Goal: Task Accomplishment & Management: Use online tool/utility

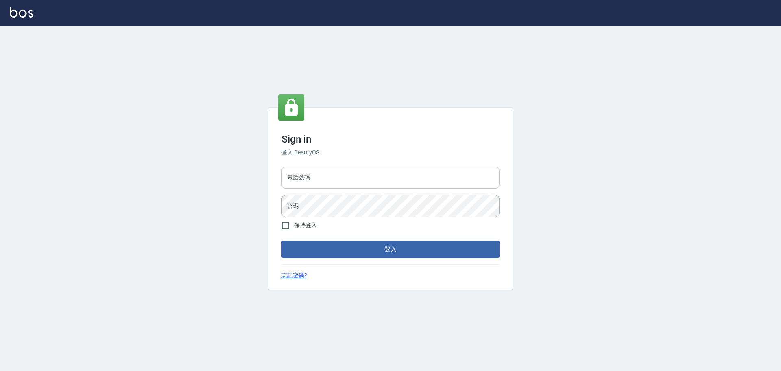
click at [355, 182] on input "電話號碼" at bounding box center [391, 177] width 218 height 22
type input "0989189977"
click at [282, 241] on button "登入" at bounding box center [391, 249] width 218 height 17
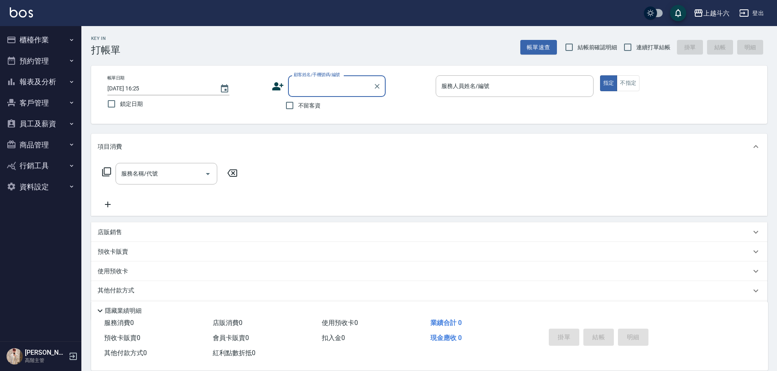
drag, startPoint x: 316, startPoint y: 118, endPoint x: 317, endPoint y: 107, distance: 11.1
click at [316, 118] on div "帳單日期 2025/09/12 16:25 鎖定日期 顧客姓名/手機號碼/編號 顧客姓名/手機號碼/編號 不留客資 服務人員姓名/編號 服務人員姓名/編號 指…" at bounding box center [429, 95] width 676 height 58
click at [317, 106] on span "不留客資" at bounding box center [309, 105] width 23 height 9
click at [298, 106] on input "不留客資" at bounding box center [289, 105] width 17 height 17
checkbox input "true"
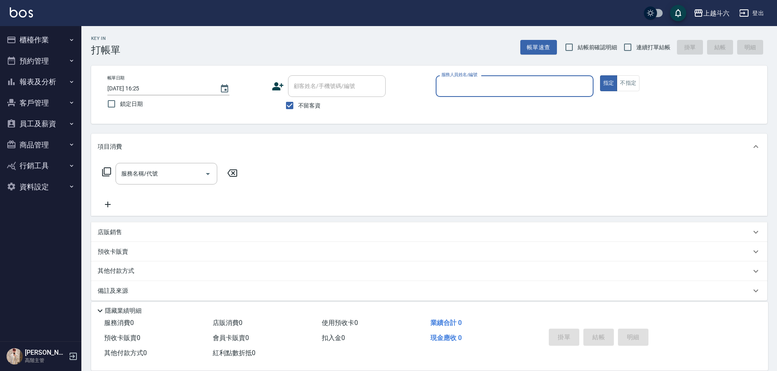
click at [649, 48] on span "連續打單結帳" at bounding box center [654, 47] width 34 height 9
click at [637, 48] on input "連續打單結帳" at bounding box center [627, 47] width 17 height 17
checkbox input "true"
click at [525, 93] on div "服務人員姓名/編號" at bounding box center [515, 86] width 158 height 22
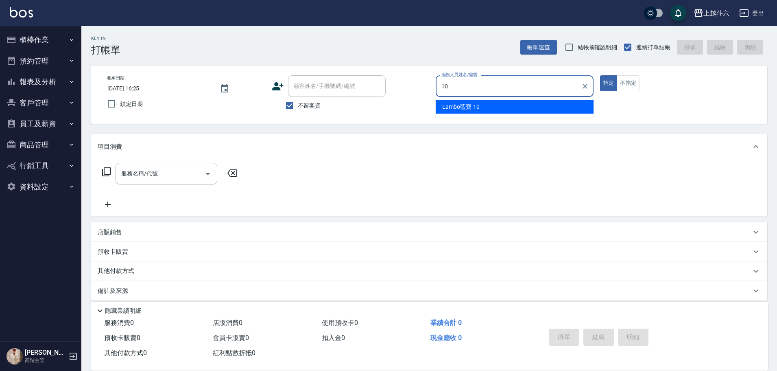
type input "Lambo藍寶-10"
type button "true"
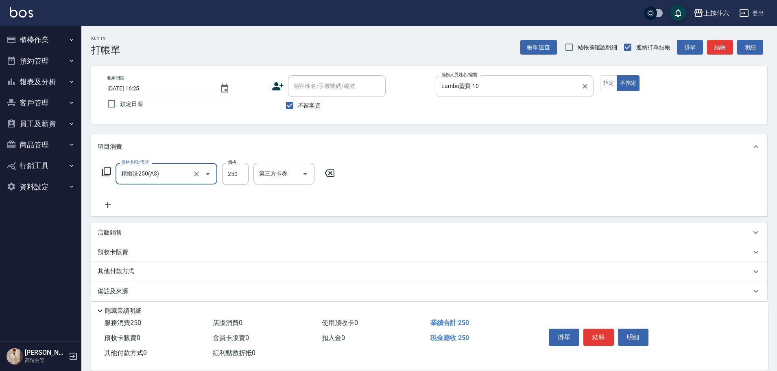
type input "精緻洗250(A3)"
type input "300"
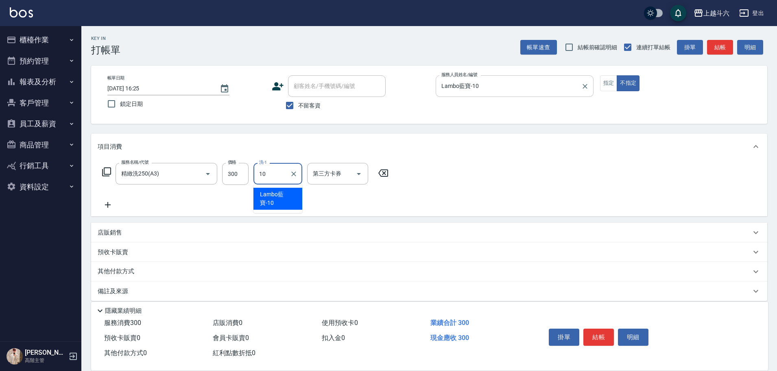
type input "Lambo藍寶-10"
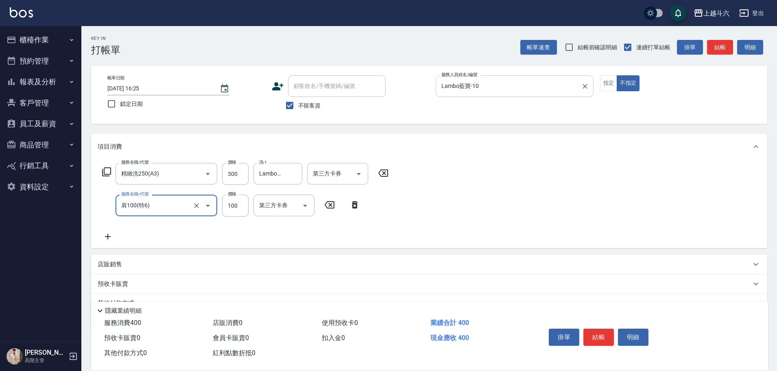
type input "肩100(特6)"
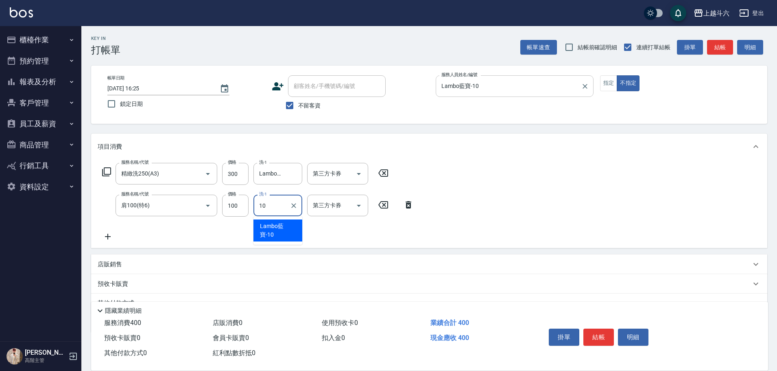
type input "Lambo藍寶-10"
click at [604, 335] on button "結帳" at bounding box center [599, 336] width 31 height 17
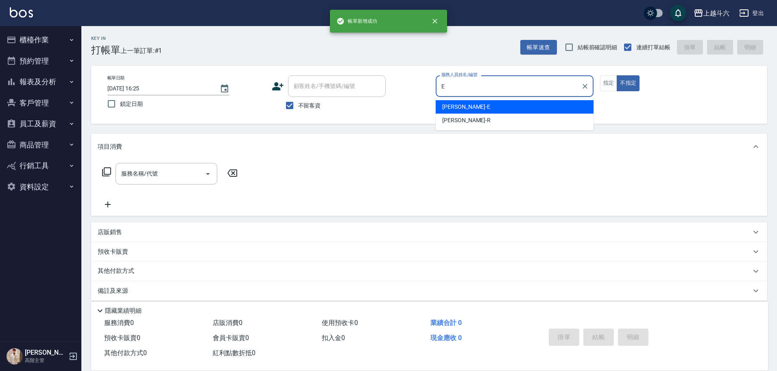
type input "Eason伊森-E"
type button "false"
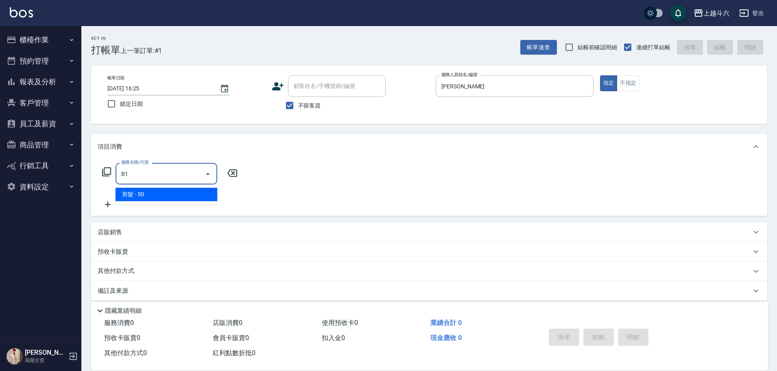
type input "剪髮(B1)"
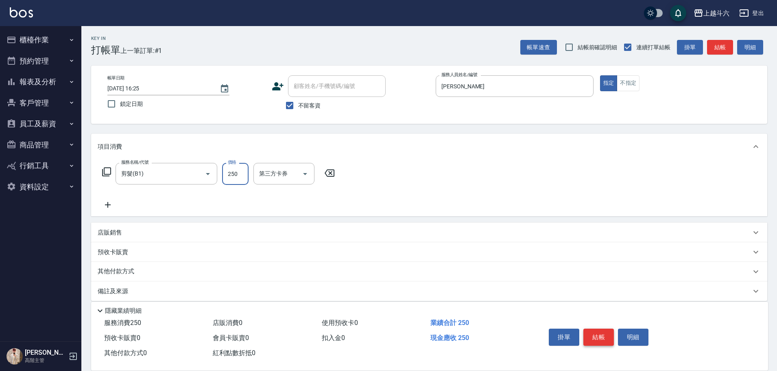
type input "250"
click at [604, 335] on button "結帳" at bounding box center [599, 336] width 31 height 17
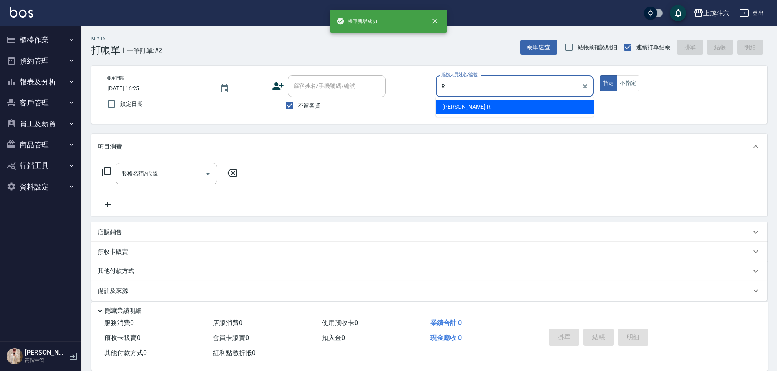
type input "[PERSON_NAME]"
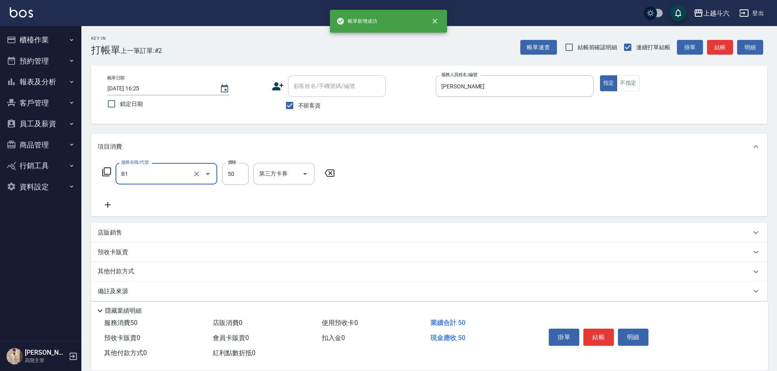
type input "剪髮(B1)"
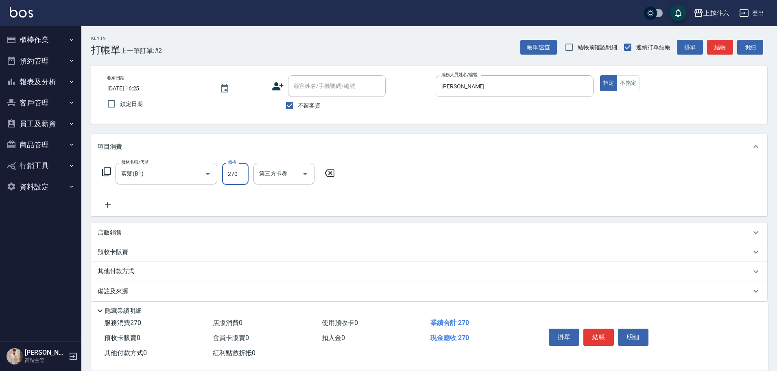
type input "270"
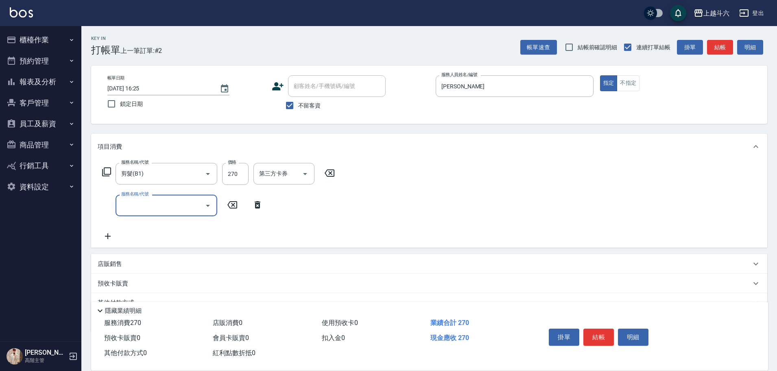
type input "ㄍ"
type input "\"
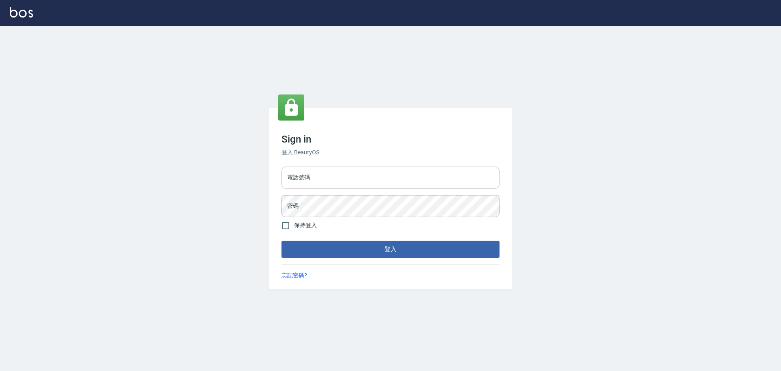
click at [352, 187] on div "電話號碼 電話號碼 密碼 密碼" at bounding box center [390, 191] width 225 height 57
click at [351, 180] on input "電話號碼" at bounding box center [391, 177] width 218 height 22
type input "0989189977"
click at [282, 241] on button "登入" at bounding box center [391, 249] width 218 height 17
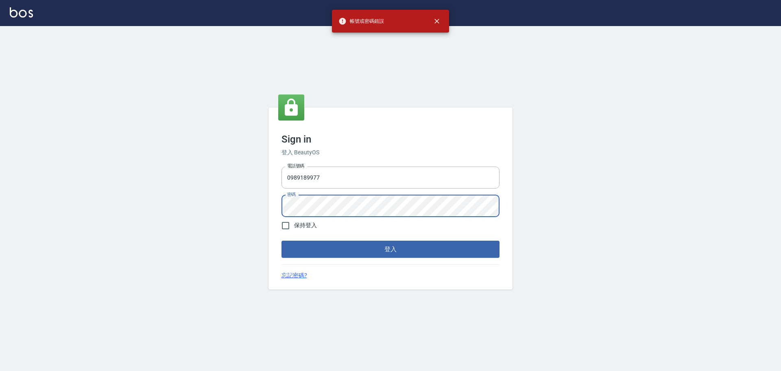
click at [282, 241] on button "登入" at bounding box center [391, 249] width 218 height 17
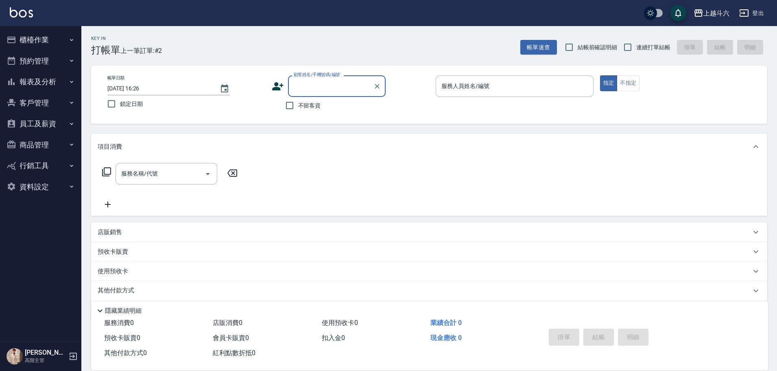
click at [301, 106] on span "不留客資" at bounding box center [309, 105] width 23 height 9
click at [298, 106] on input "不留客資" at bounding box center [289, 105] width 17 height 17
checkbox input "true"
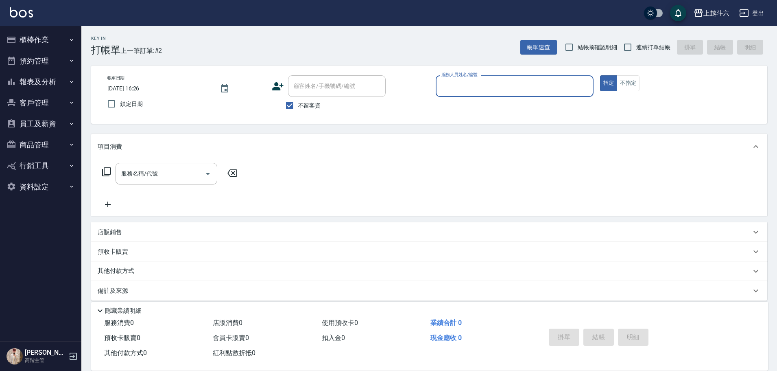
click at [644, 46] on span "連續打單結帳" at bounding box center [654, 47] width 34 height 9
click at [637, 46] on input "連續打單結帳" at bounding box center [627, 47] width 17 height 17
checkbox input "true"
click at [523, 84] on input "服務人員姓名/編號" at bounding box center [515, 86] width 151 height 14
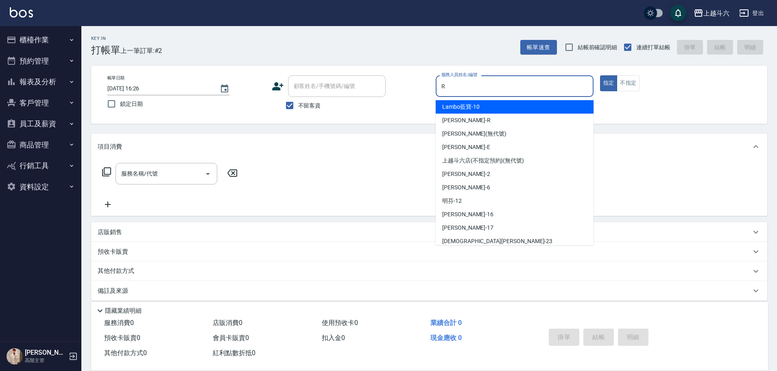
type input "R"
type button "true"
type input "[PERSON_NAME]"
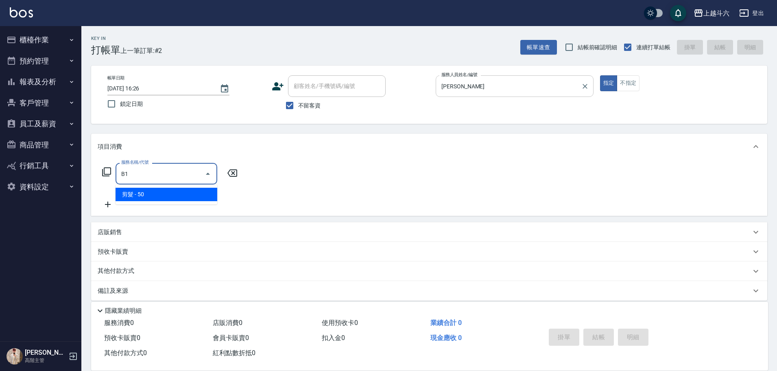
type input "剪髮(B1)"
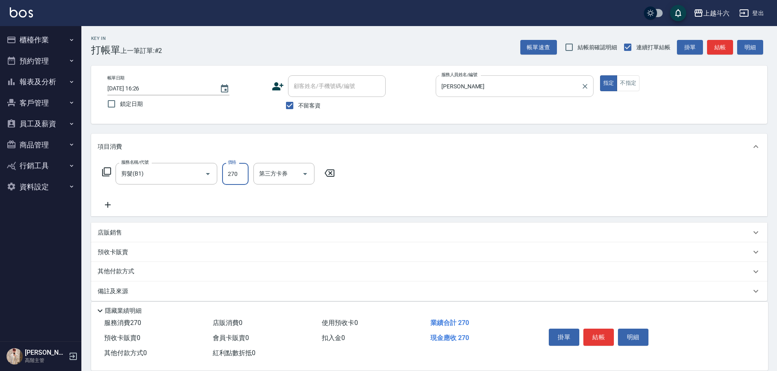
type input "270"
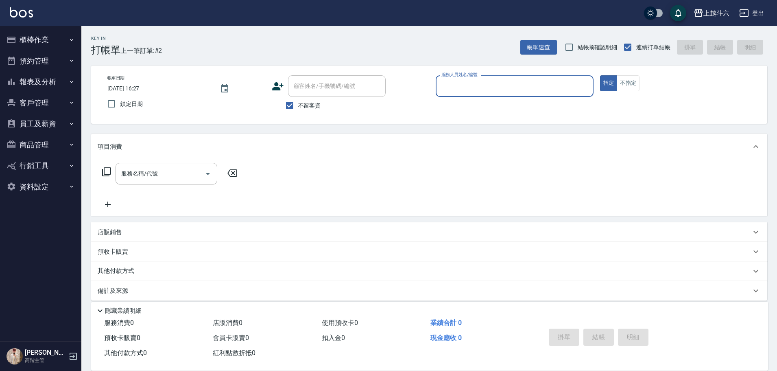
click at [462, 85] on input "服務人員姓名/編號" at bounding box center [515, 86] width 151 height 14
type input "[PERSON_NAME]"
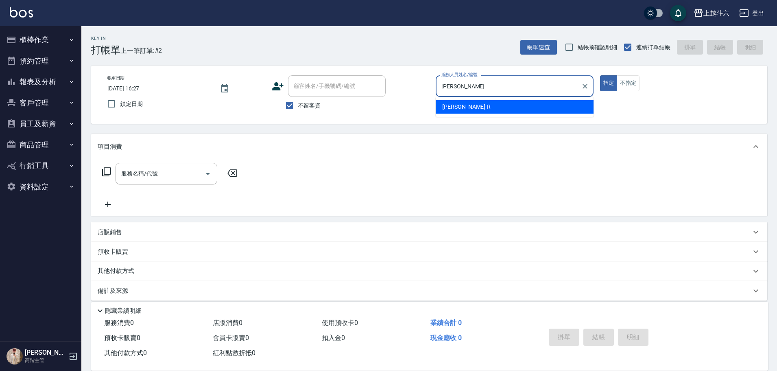
type button "true"
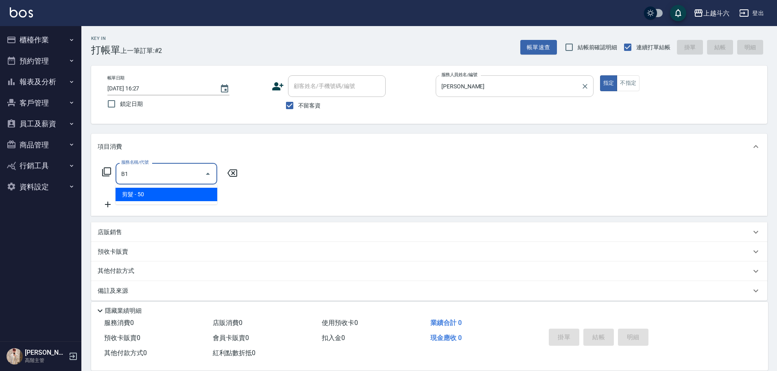
type input "剪髮(B1)"
